Goal: Task Accomplishment & Management: Use online tool/utility

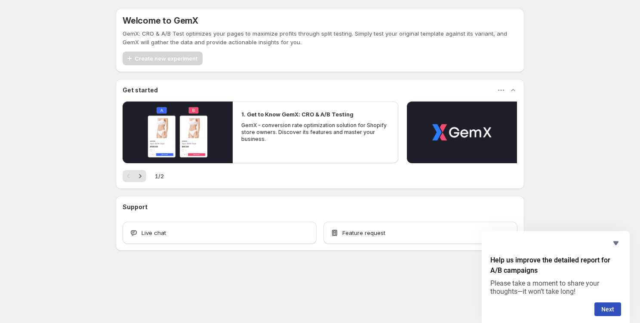
click at [204, 203] on div "Support" at bounding box center [320, 207] width 395 height 9
click at [159, 59] on span "Create new experiment" at bounding box center [166, 58] width 63 height 9
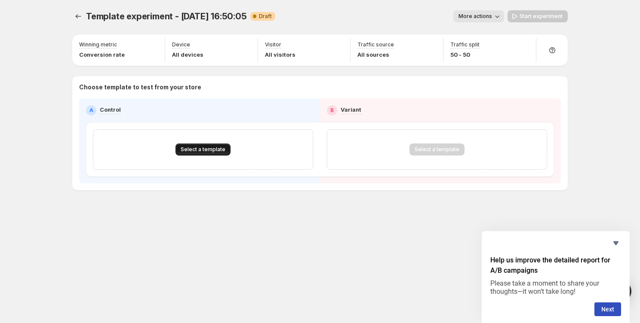
click at [206, 153] on button "Select a template" at bounding box center [202, 150] width 55 height 12
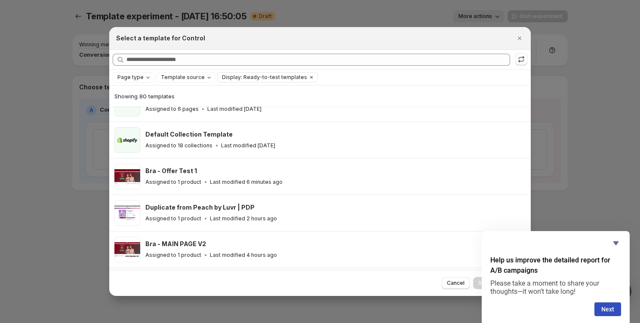
scroll to position [105, 0]
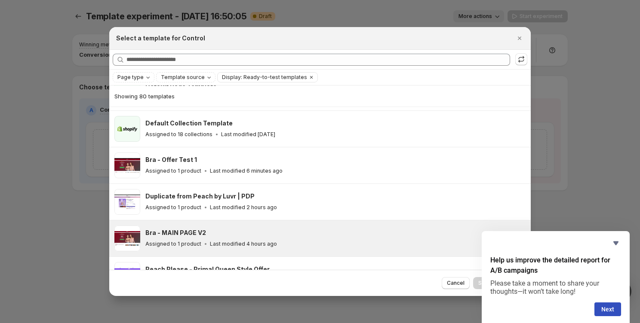
click at [201, 231] on h3 "Bra - MAIN PAGE V2" at bounding box center [175, 233] width 61 height 9
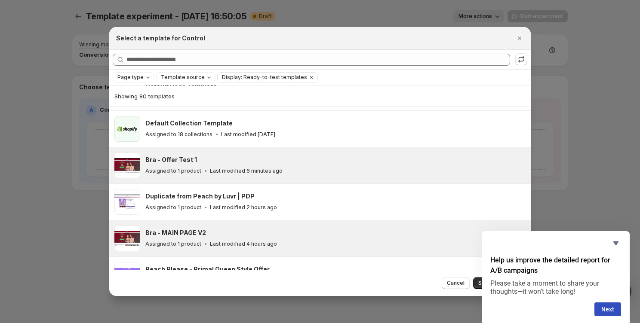
click at [219, 161] on div "Bra - Offer Test 1" at bounding box center [333, 160] width 377 height 9
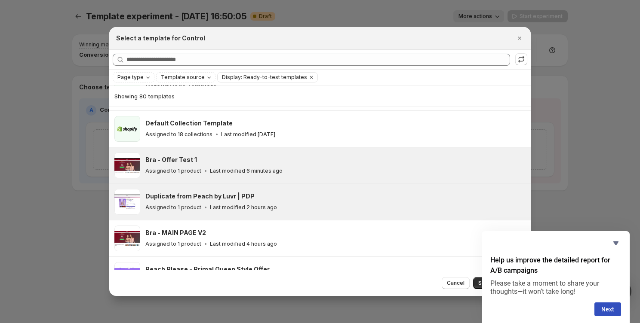
click at [218, 216] on div "Duplicate from Peach by Luvr | PDP Assigned to 1 product Last modified 2 hours …" at bounding box center [319, 202] width 421 height 36
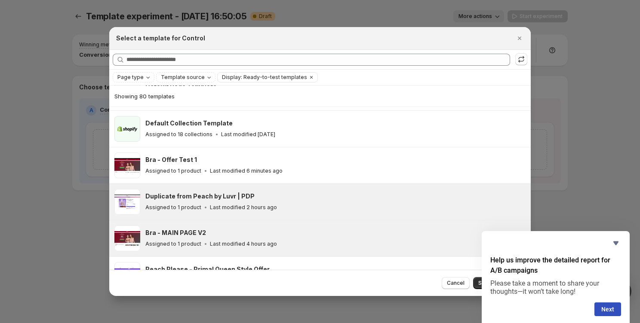
click at [218, 230] on div "Bra - MAIN PAGE V2" at bounding box center [333, 233] width 377 height 9
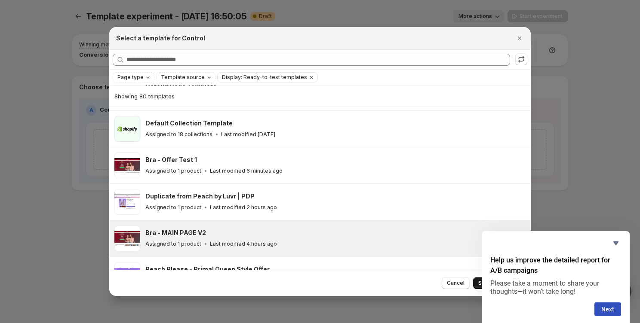
click at [478, 280] on button "Select template" at bounding box center [498, 283] width 51 height 12
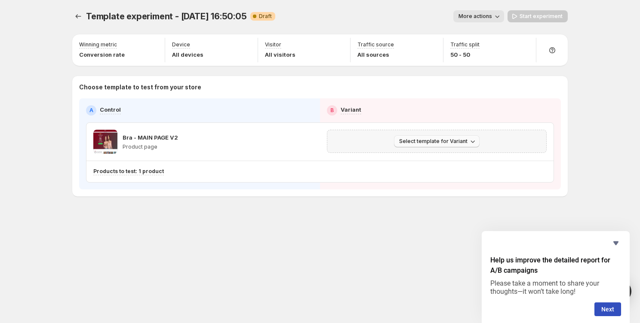
click at [433, 145] on button "Select template for Variant" at bounding box center [437, 141] width 86 height 12
click at [417, 162] on span "Select an existing template" at bounding box center [438, 159] width 88 height 9
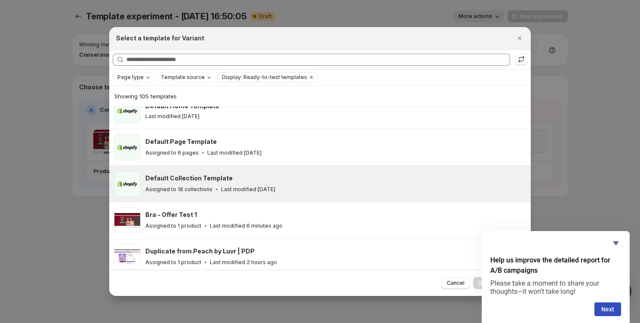
scroll to position [52, 0]
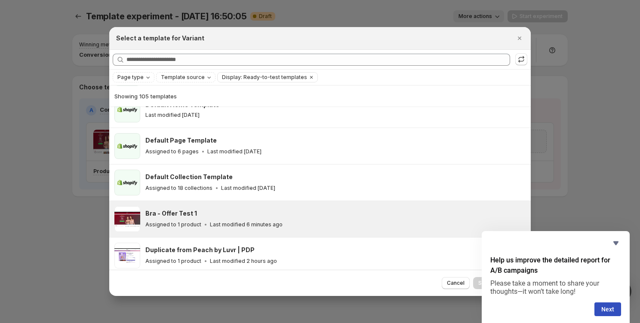
click at [237, 227] on p "Last modified 6 minutes ago" at bounding box center [246, 224] width 73 height 7
click at [607, 309] on button "Next" at bounding box center [607, 310] width 27 height 14
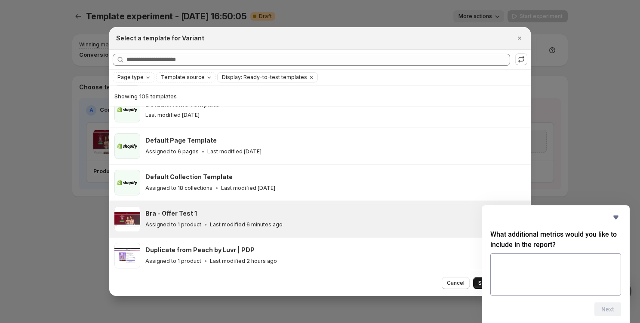
click at [476, 280] on button "Select template" at bounding box center [498, 283] width 51 height 12
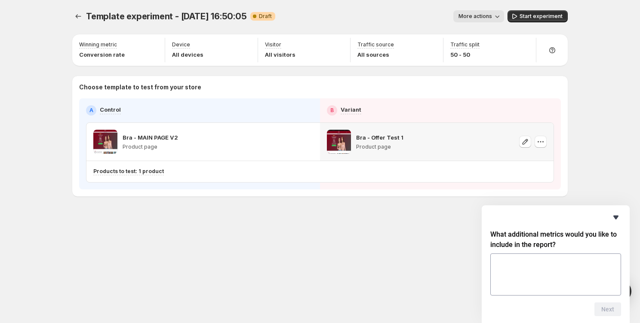
click at [611, 216] on icon "Hide survey" at bounding box center [615, 217] width 10 height 10
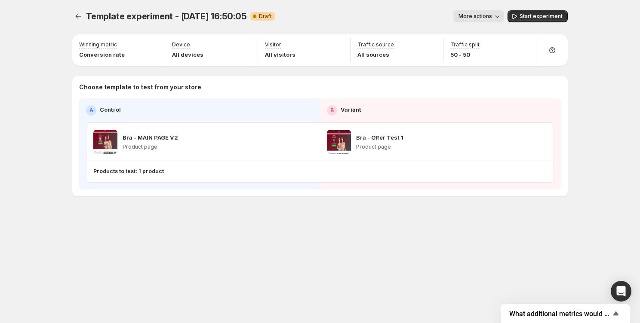
click at [169, 12] on span "Template experiment - [DATE] 16:50:05" at bounding box center [166, 16] width 161 height 10
click at [168, 18] on span "Template experiment - [DATE] 16:50:05" at bounding box center [166, 16] width 161 height 10
click at [477, 16] on span "More actions" at bounding box center [475, 16] width 34 height 7
click at [472, 48] on div "Rename" at bounding box center [487, 49] width 53 height 9
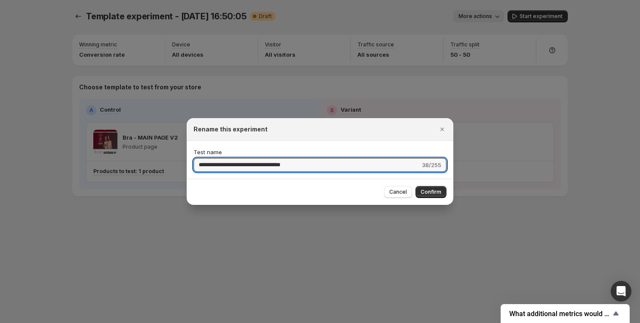
type input "*"
type input "**********"
click at [429, 192] on span "Confirm" at bounding box center [430, 192] width 21 height 7
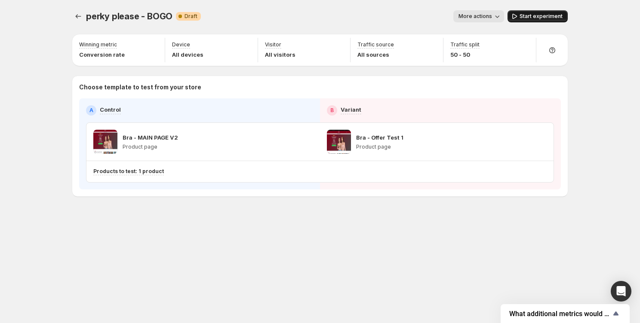
click at [515, 12] on button "Start experiment" at bounding box center [537, 16] width 60 height 12
click at [77, 18] on icon "Experiments" at bounding box center [78, 16] width 9 height 9
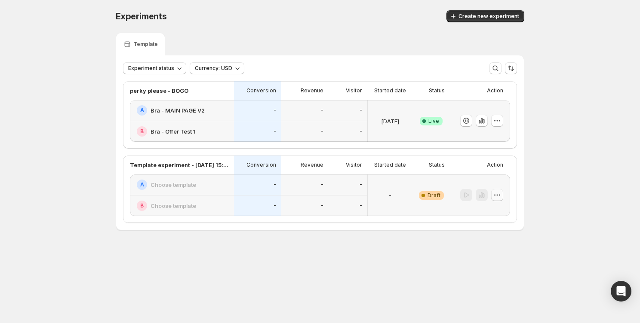
click at [496, 197] on icon "button" at bounding box center [497, 195] width 9 height 9
click at [490, 260] on span "Delete" at bounding box center [503, 256] width 42 height 9
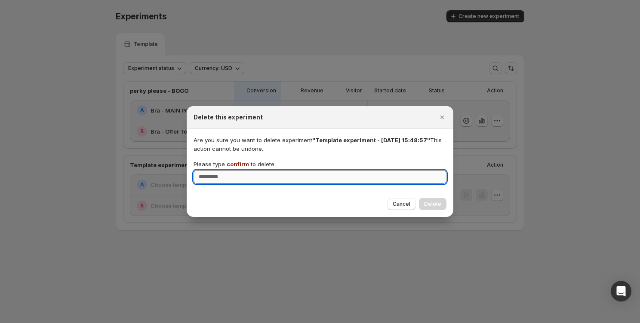
click at [392, 181] on input "Please type confirm to delete" at bounding box center [319, 177] width 253 height 14
type input "*******"
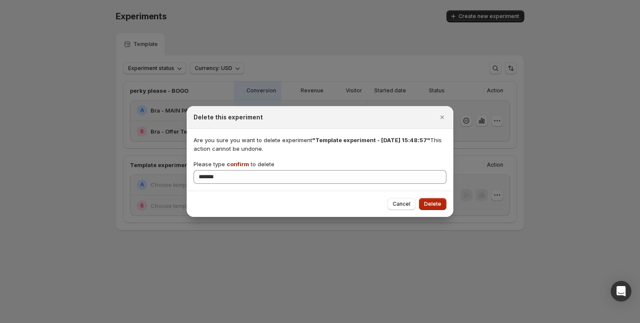
click at [424, 202] on button "Delete" at bounding box center [433, 204] width 28 height 12
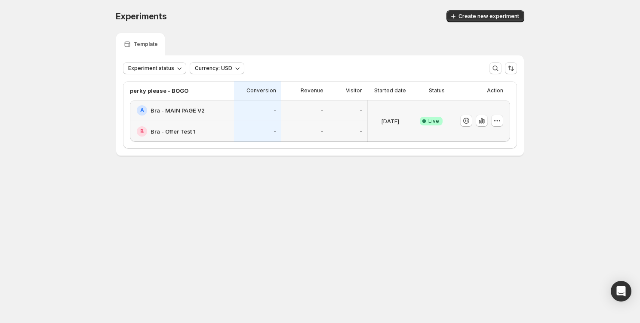
click at [271, 15] on div "Experiments" at bounding box center [209, 16] width 187 height 12
